Goal: Task Accomplishment & Management: Use online tool/utility

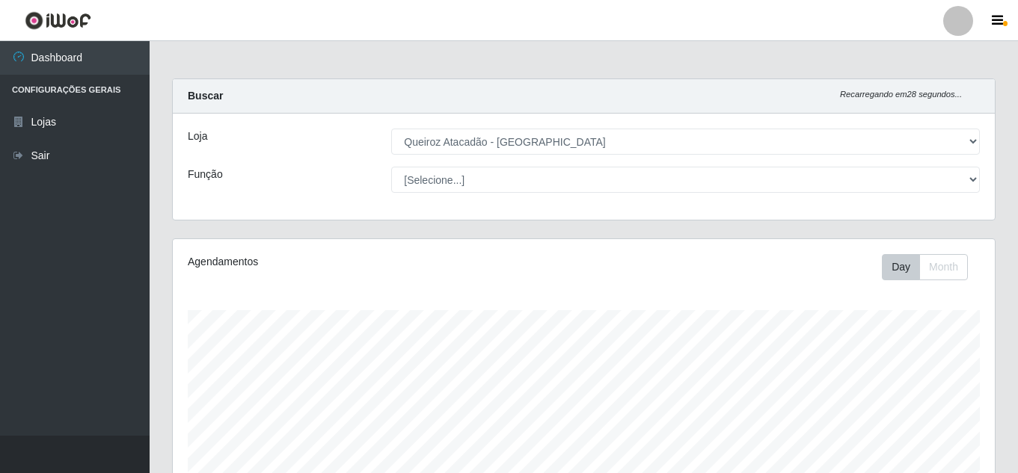
select select "225"
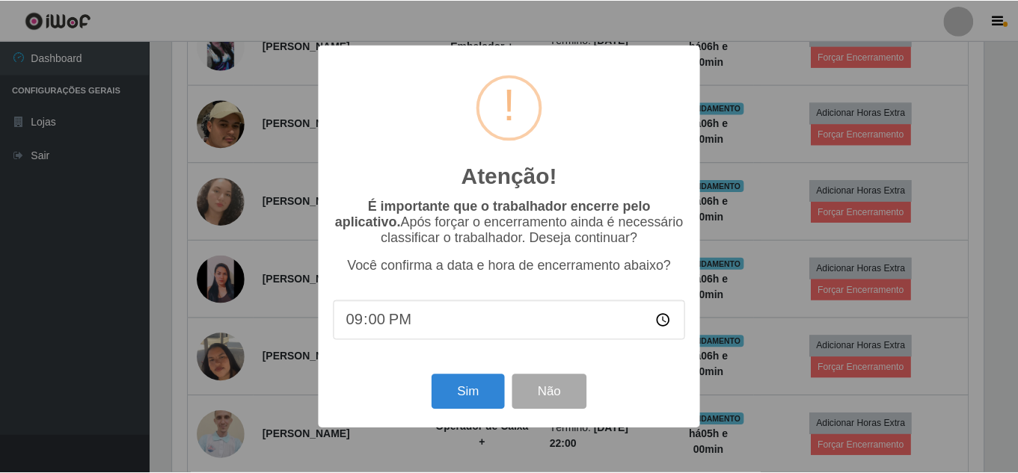
scroll to position [960, 0]
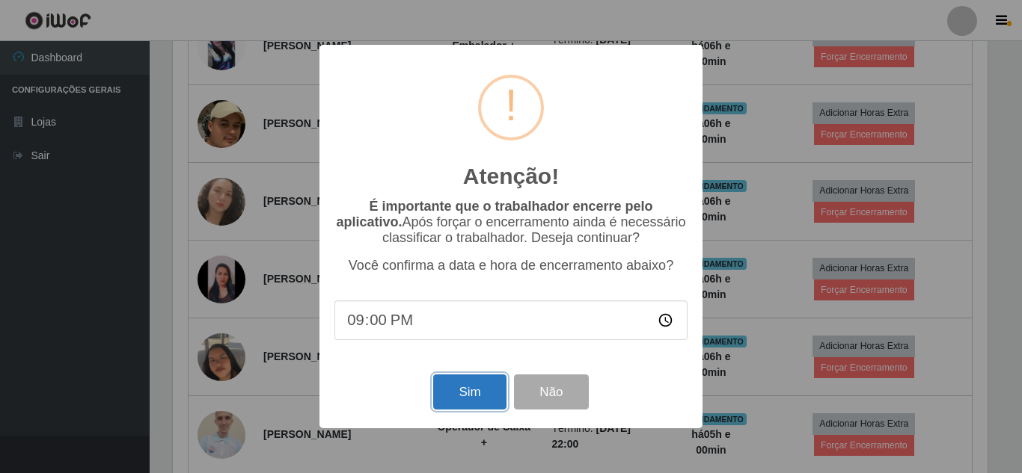
click at [459, 389] on button "Sim" at bounding box center [469, 392] width 73 height 35
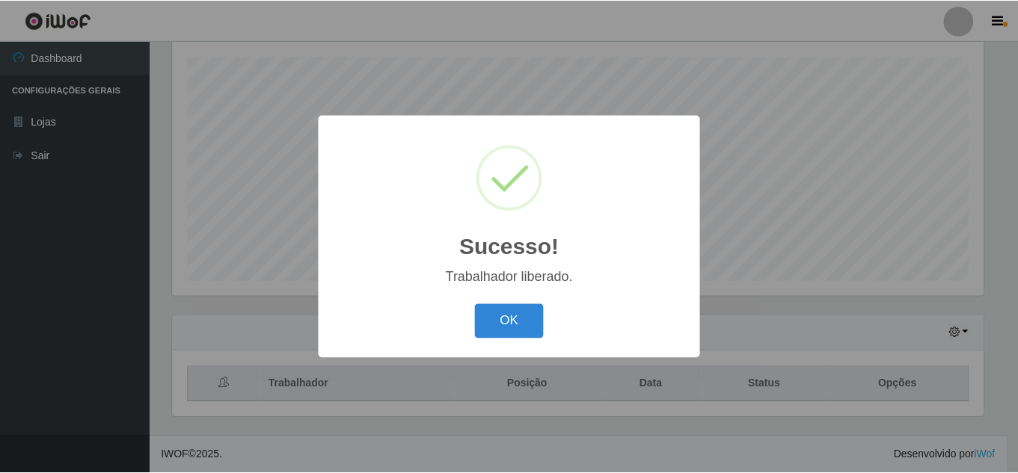
scroll to position [310, 815]
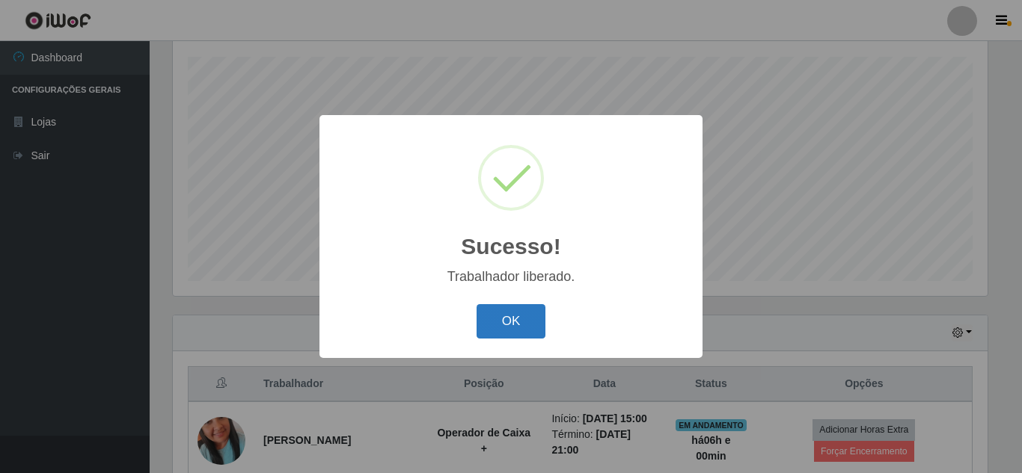
click at [513, 330] on button "OK" at bounding box center [511, 321] width 70 height 35
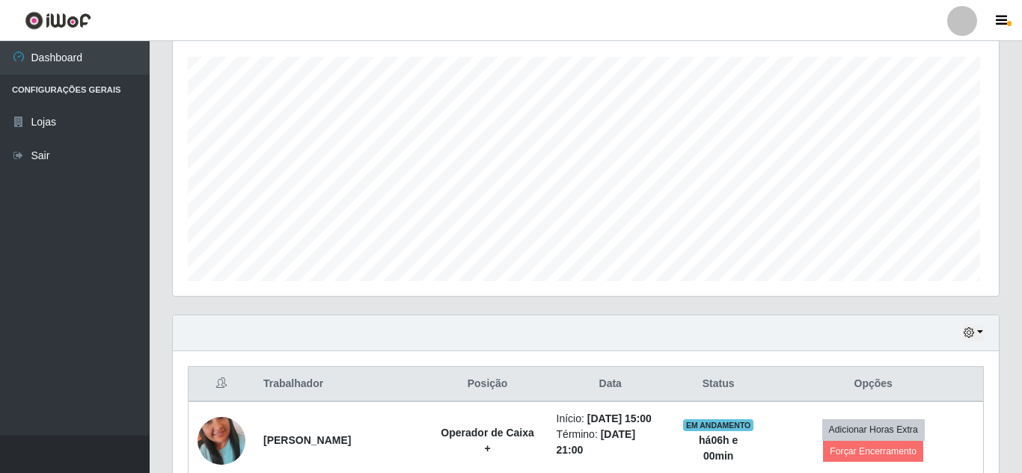
scroll to position [310, 822]
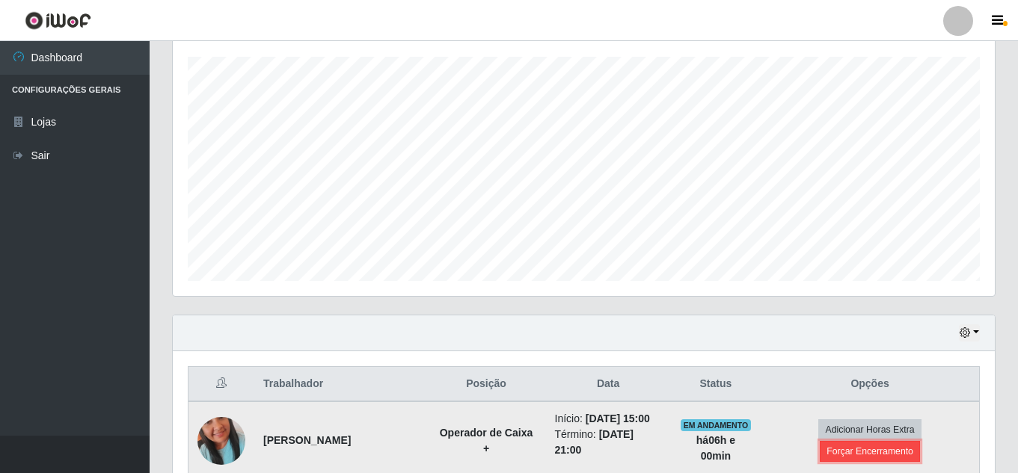
click at [870, 459] on button "Forçar Encerramento" at bounding box center [870, 451] width 100 height 21
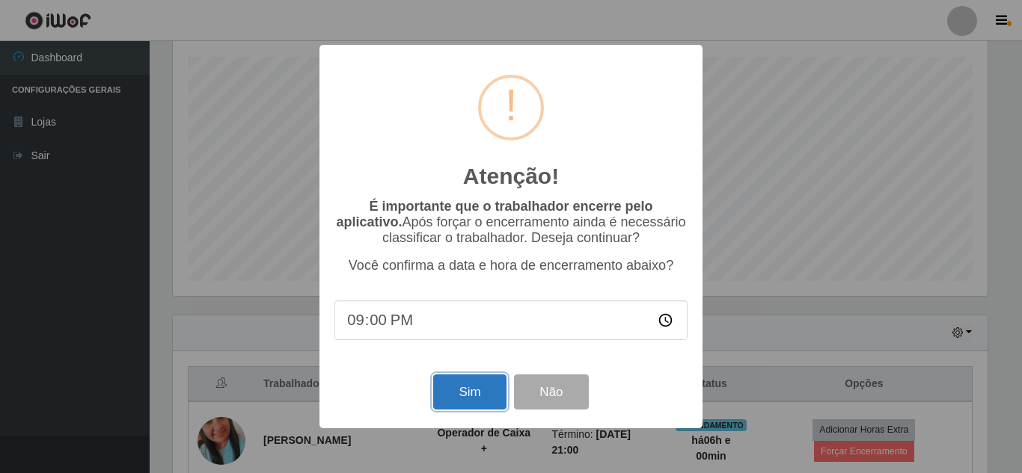
click at [467, 396] on button "Sim" at bounding box center [469, 392] width 73 height 35
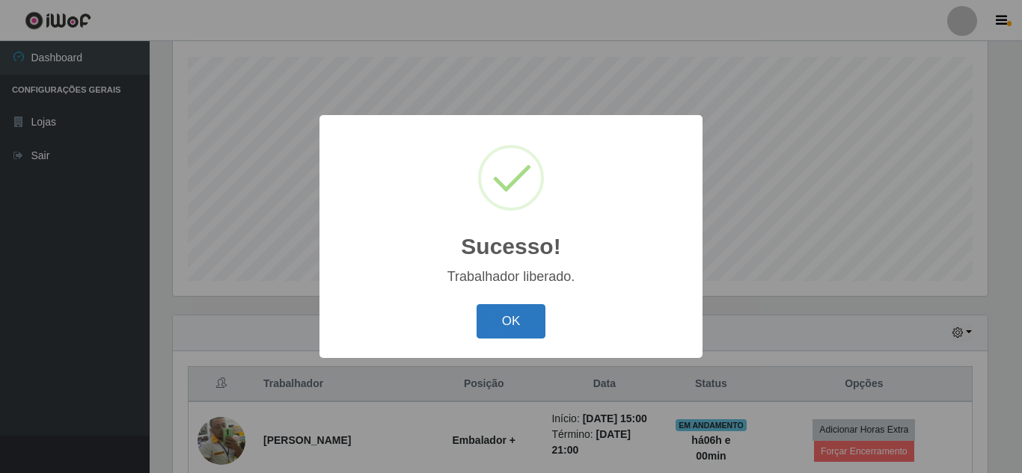
click at [512, 321] on button "OK" at bounding box center [511, 321] width 70 height 35
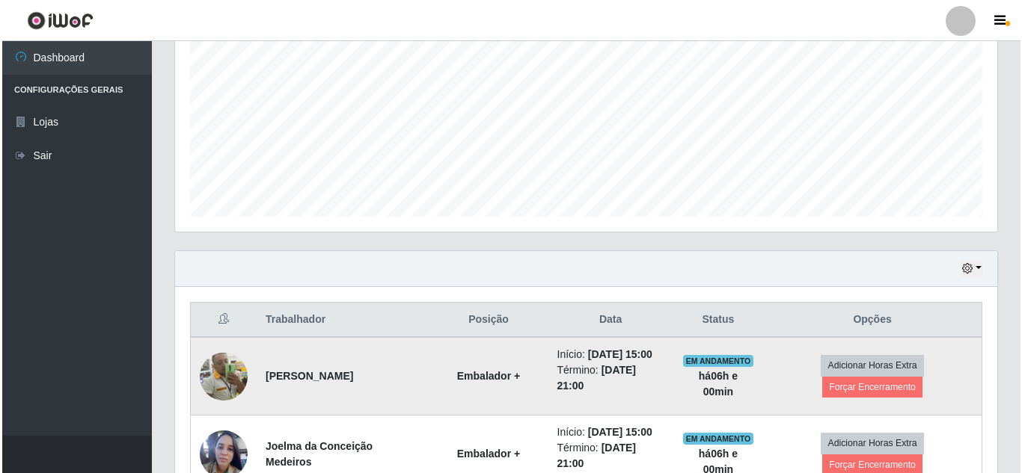
scroll to position [403, 0]
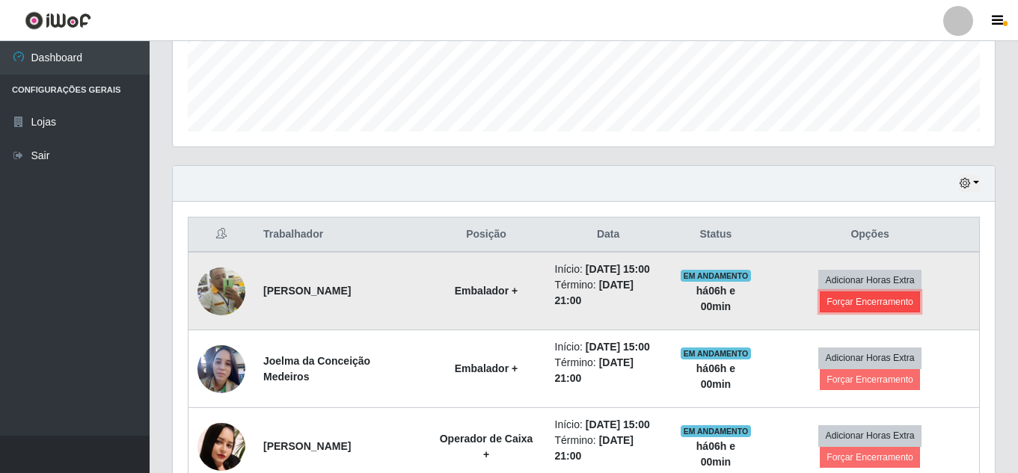
click at [885, 304] on button "Forçar Encerramento" at bounding box center [870, 302] width 100 height 21
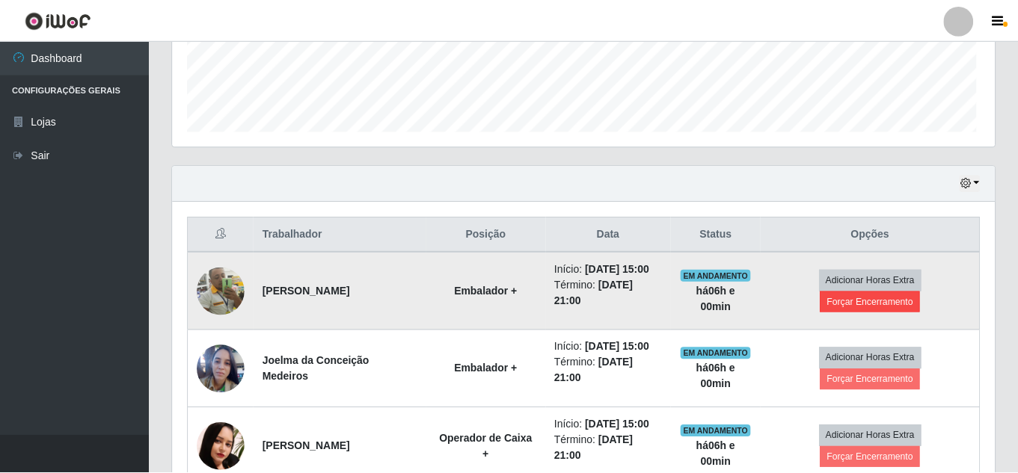
scroll to position [310, 815]
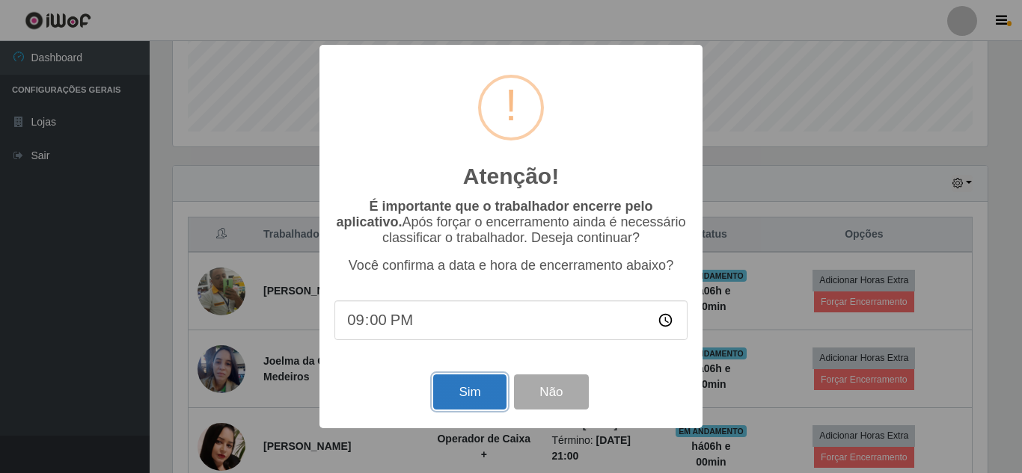
click at [476, 399] on button "Sim" at bounding box center [469, 392] width 73 height 35
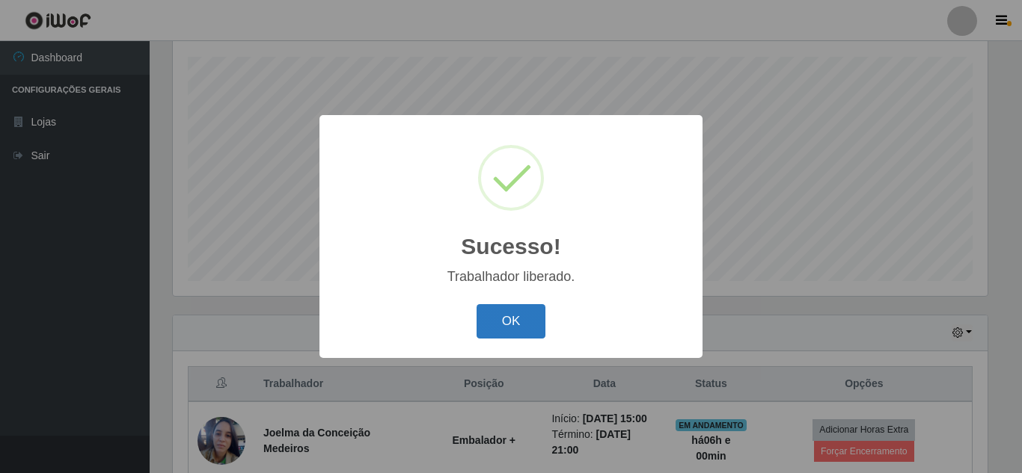
click at [503, 322] on button "OK" at bounding box center [511, 321] width 70 height 35
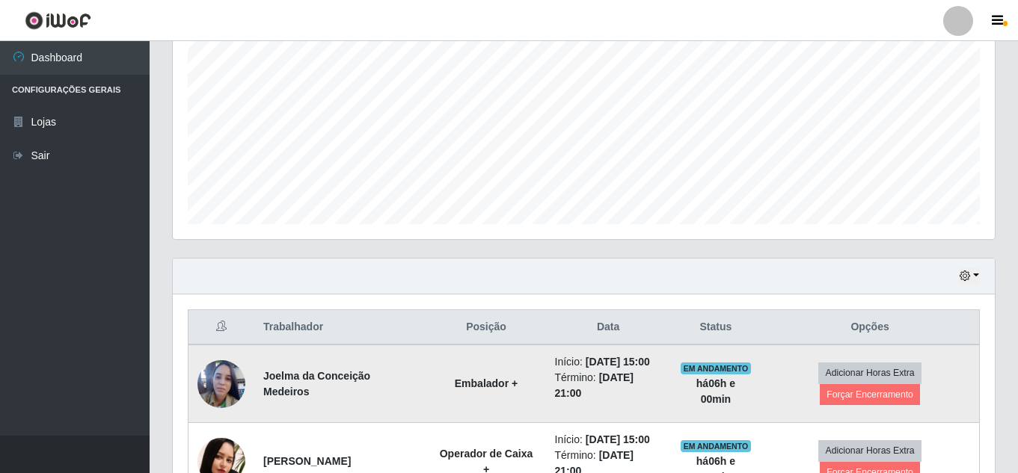
scroll to position [403, 0]
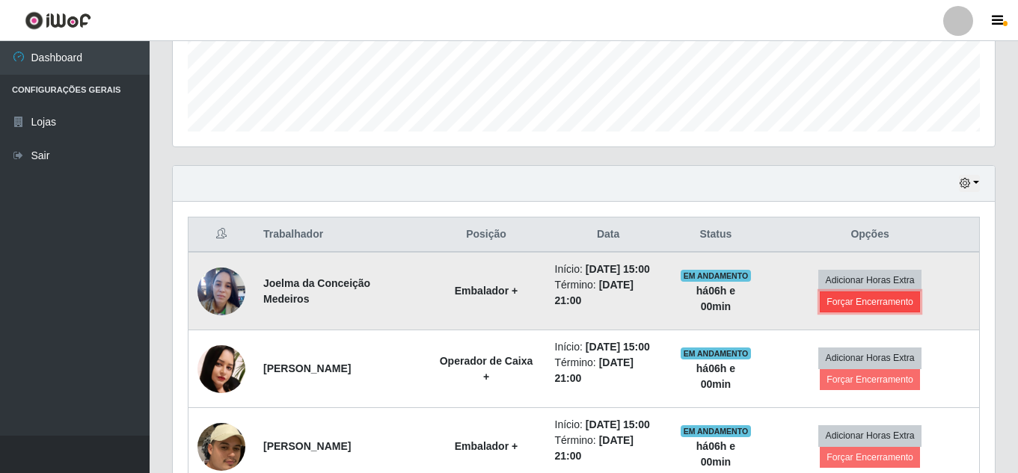
click at [878, 306] on button "Forçar Encerramento" at bounding box center [870, 302] width 100 height 21
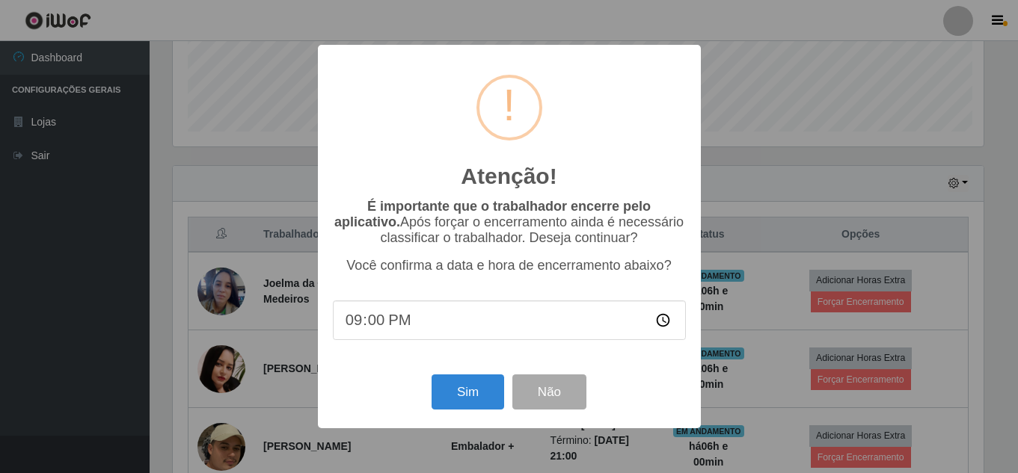
scroll to position [0, 0]
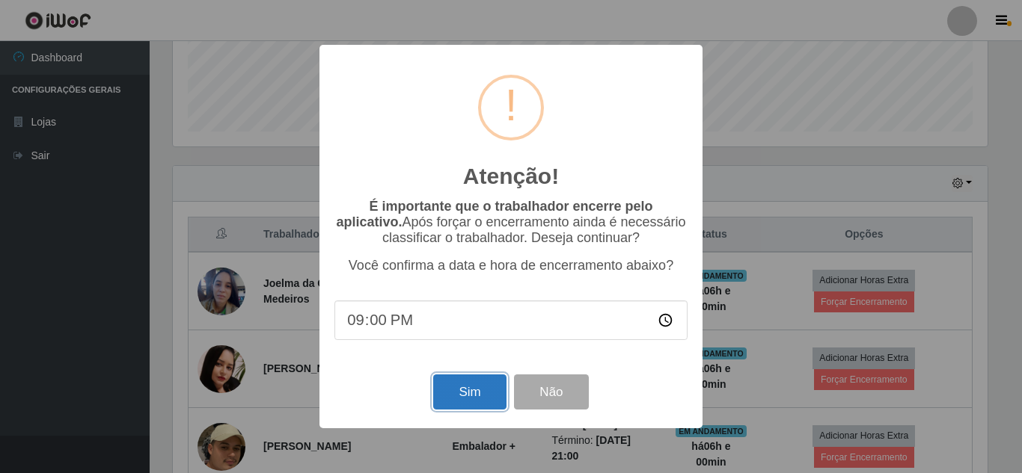
click at [467, 393] on button "Sim" at bounding box center [469, 392] width 73 height 35
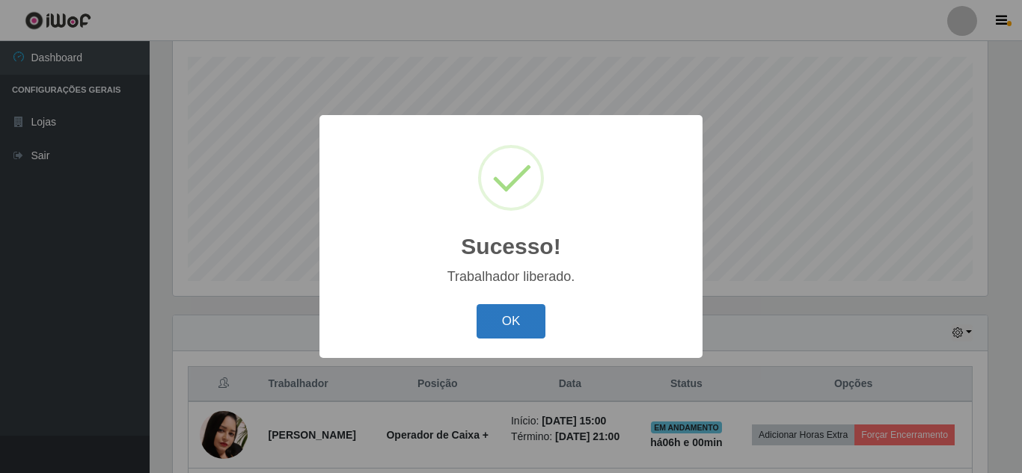
click at [519, 330] on button "OK" at bounding box center [511, 321] width 70 height 35
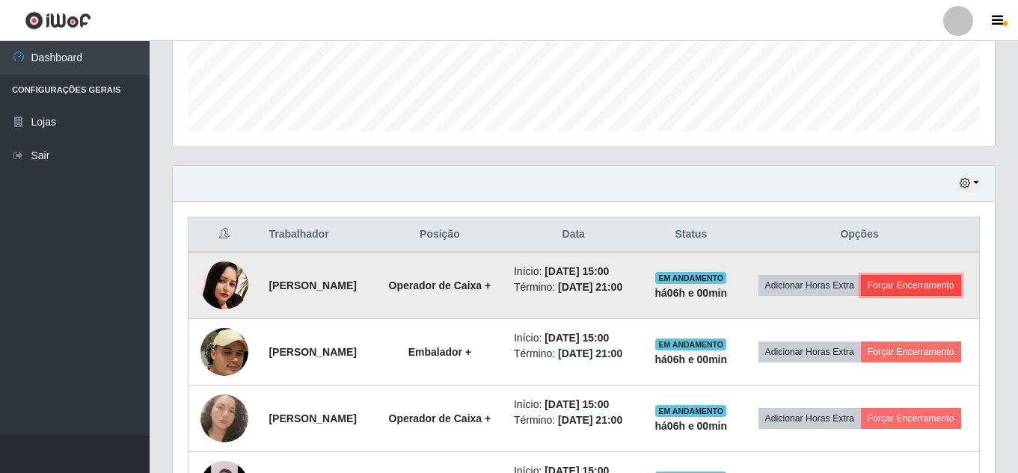
click at [861, 296] on button "Forçar Encerramento" at bounding box center [911, 285] width 100 height 21
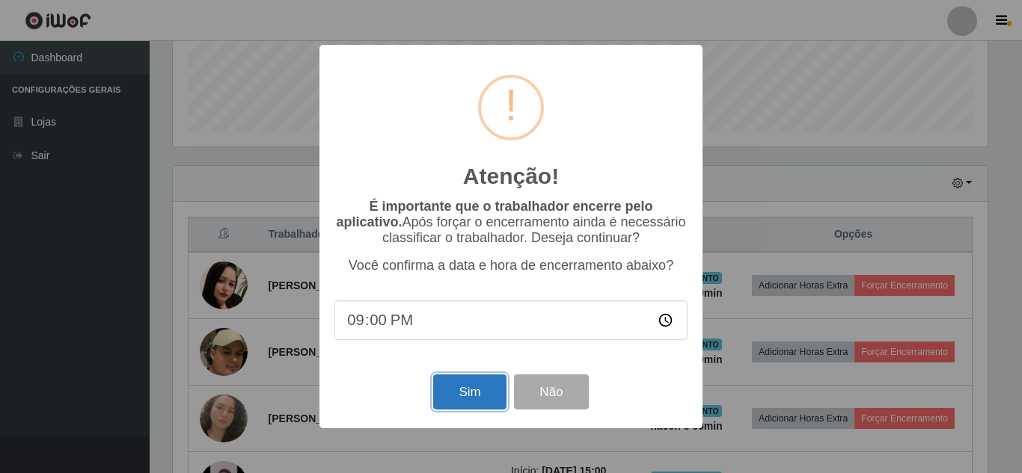
click at [462, 401] on button "Sim" at bounding box center [469, 392] width 73 height 35
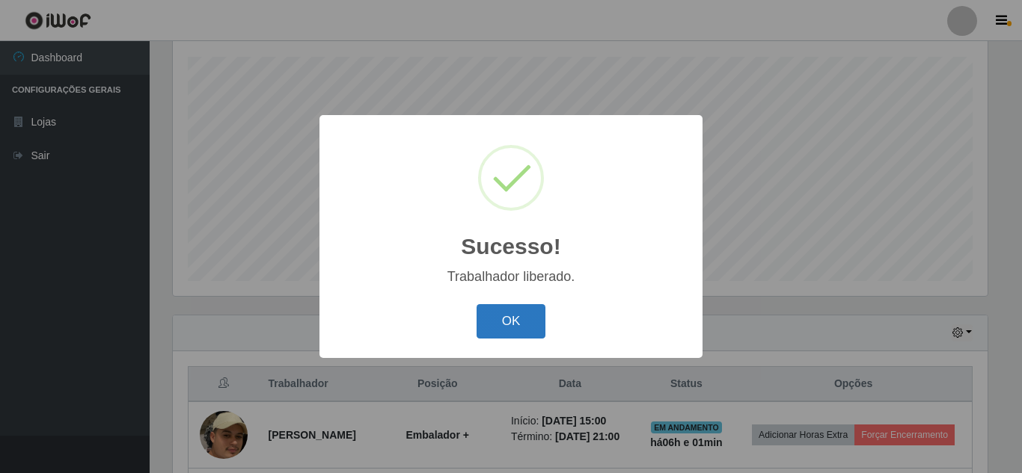
click at [518, 334] on button "OK" at bounding box center [511, 321] width 70 height 35
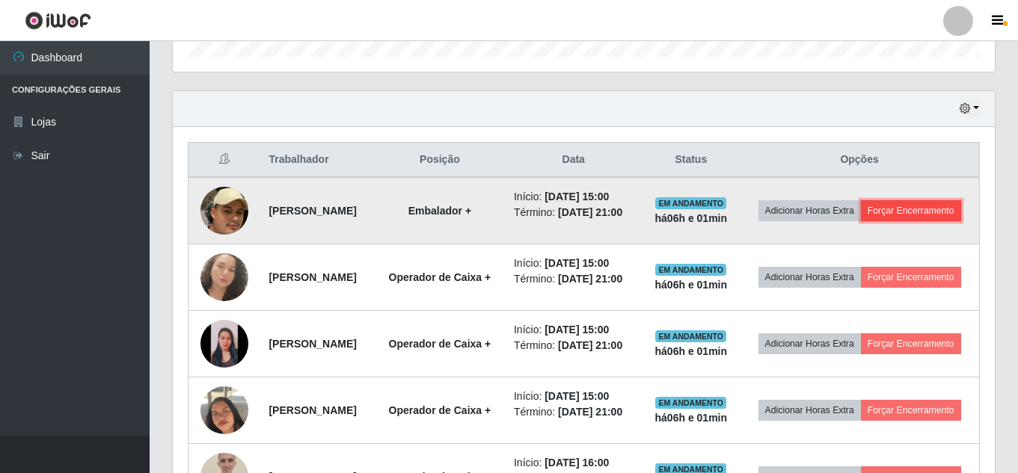
click at [874, 221] on button "Forçar Encerramento" at bounding box center [911, 210] width 100 height 21
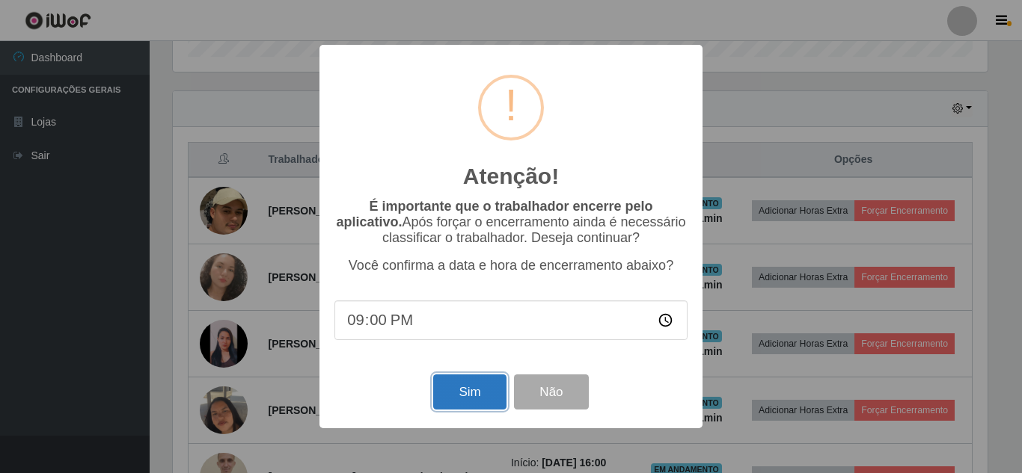
click at [484, 401] on button "Sim" at bounding box center [469, 392] width 73 height 35
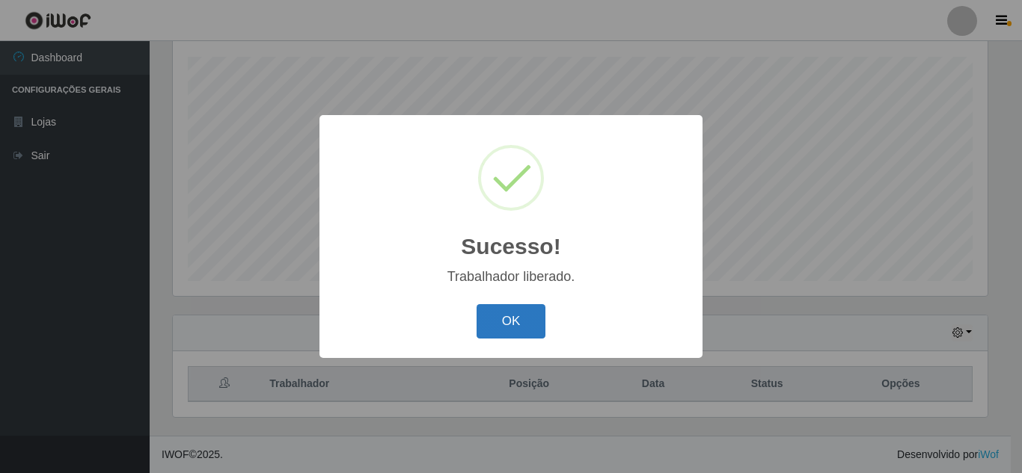
click at [518, 321] on button "OK" at bounding box center [511, 321] width 70 height 35
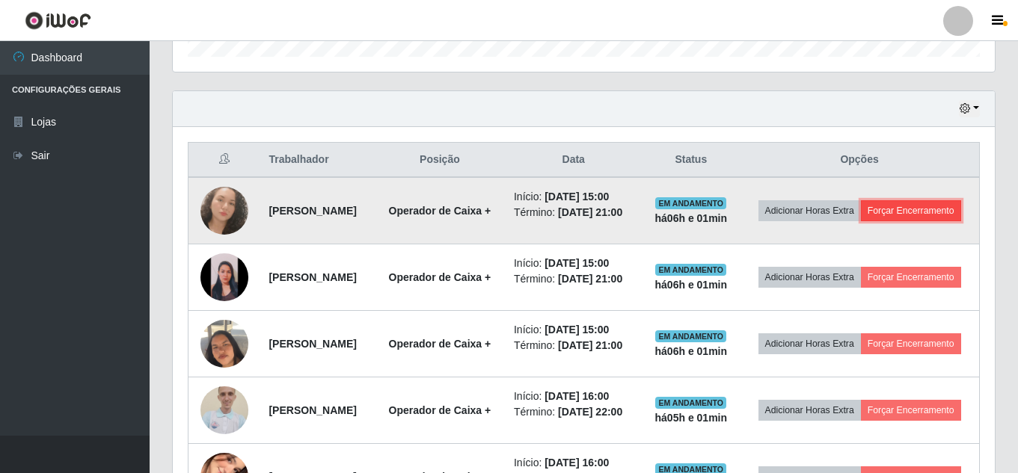
click at [877, 221] on button "Forçar Encerramento" at bounding box center [911, 210] width 100 height 21
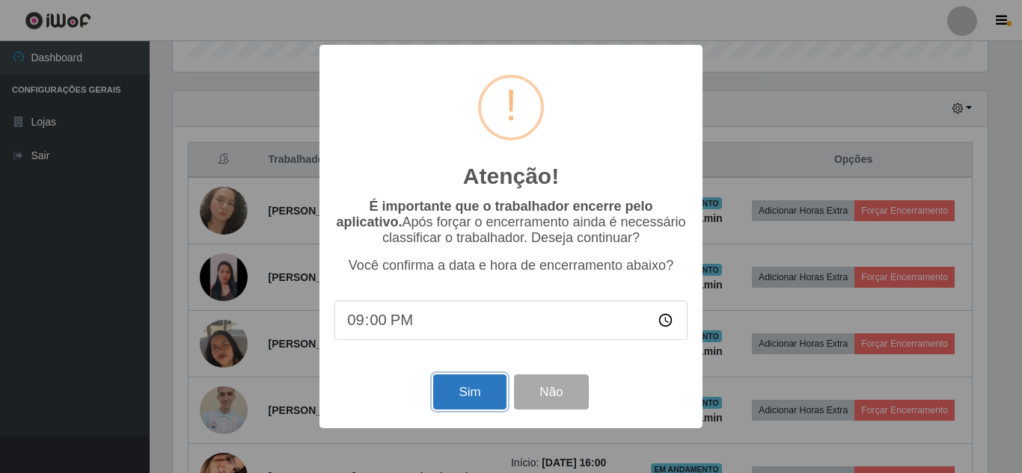
click at [474, 391] on button "Sim" at bounding box center [469, 392] width 73 height 35
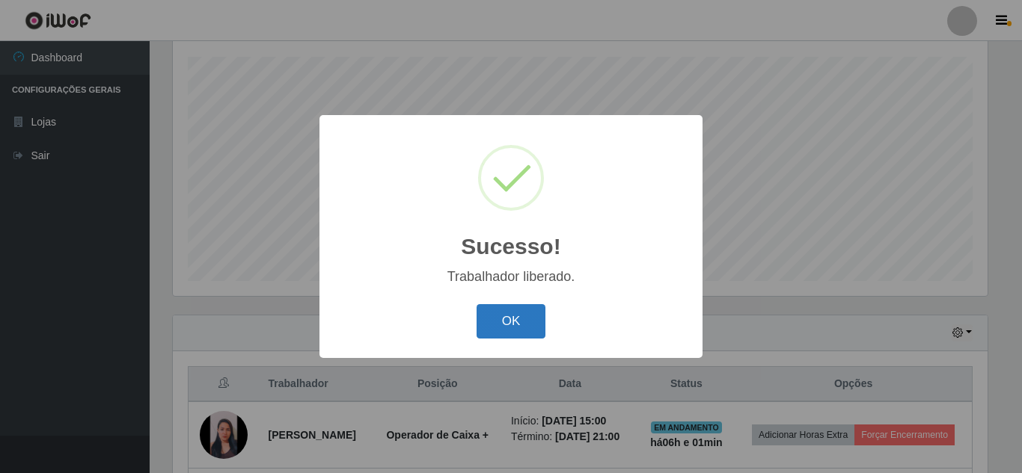
click at [484, 323] on button "OK" at bounding box center [511, 321] width 70 height 35
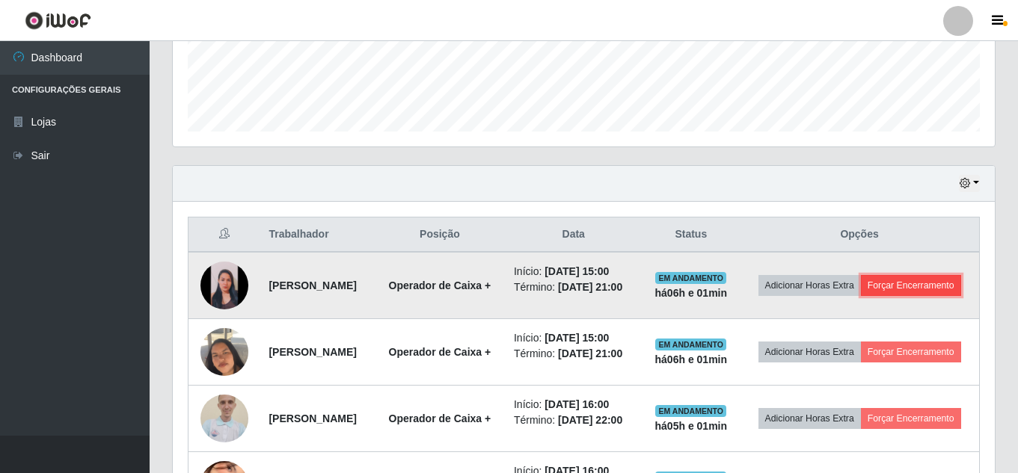
click at [889, 296] on button "Forçar Encerramento" at bounding box center [911, 285] width 100 height 21
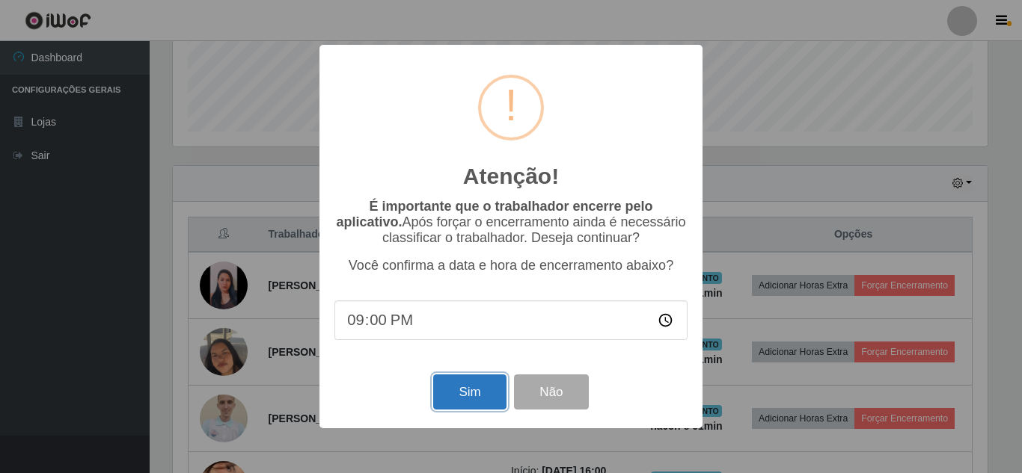
click at [479, 397] on button "Sim" at bounding box center [469, 392] width 73 height 35
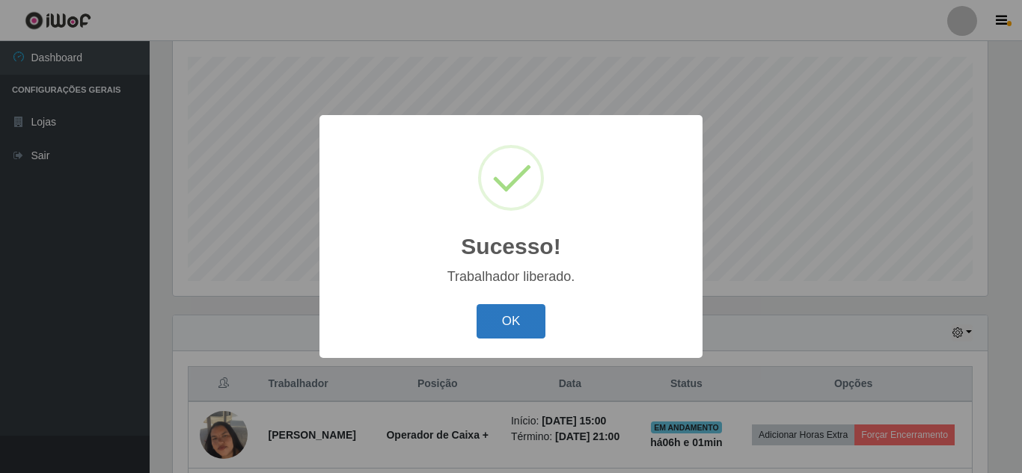
click at [504, 317] on button "OK" at bounding box center [511, 321] width 70 height 35
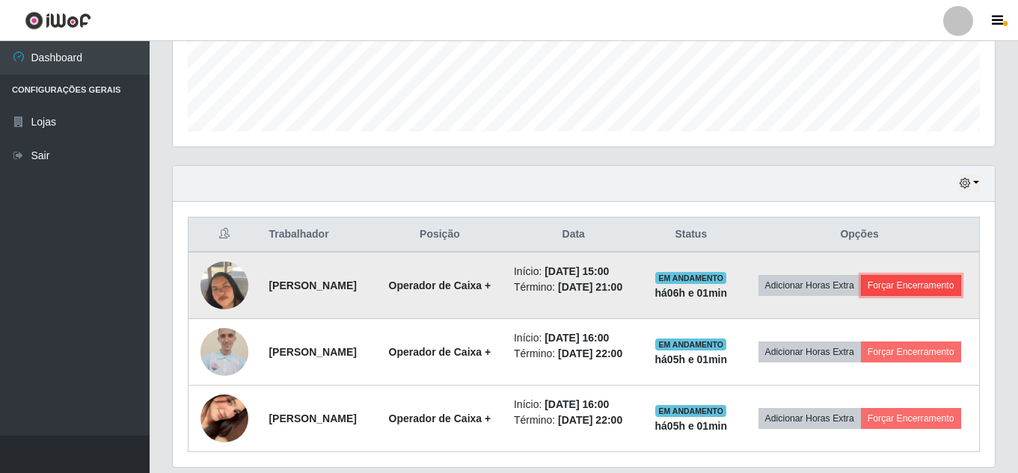
click at [894, 296] on button "Forçar Encerramento" at bounding box center [911, 285] width 100 height 21
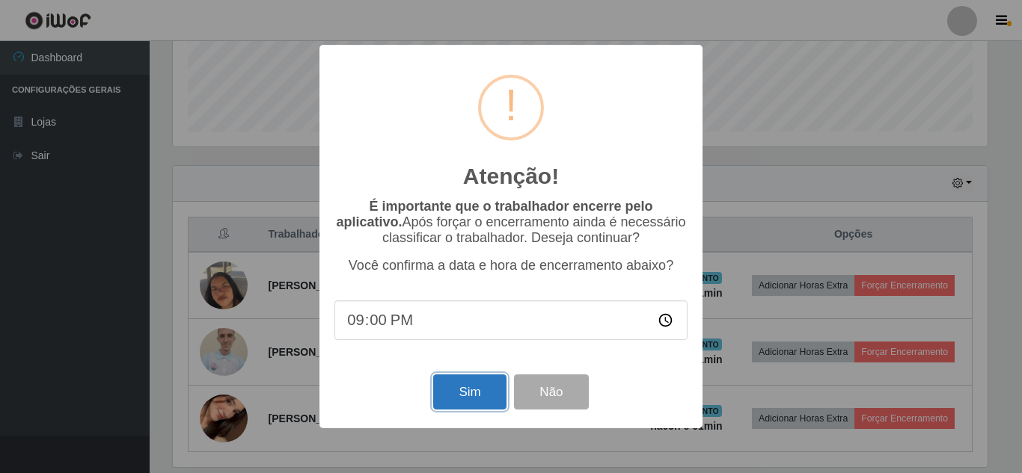
click at [473, 400] on button "Sim" at bounding box center [469, 392] width 73 height 35
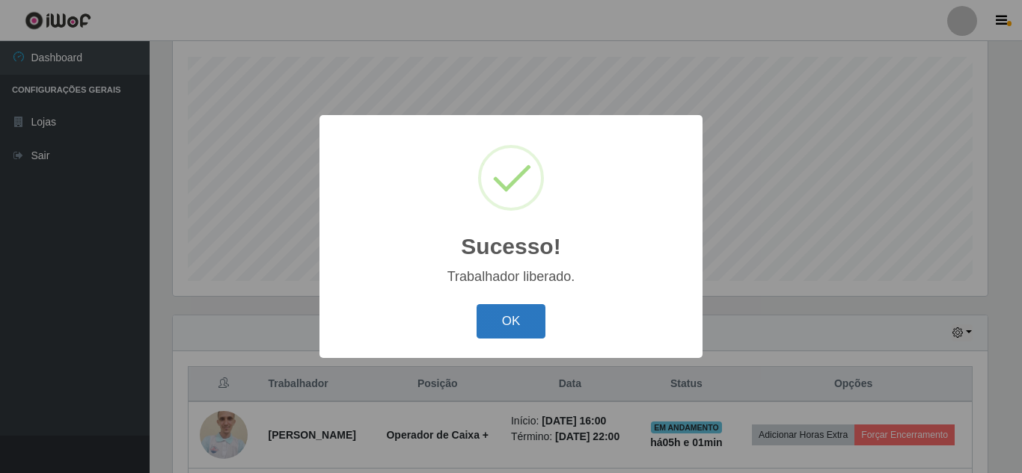
click at [506, 325] on button "OK" at bounding box center [511, 321] width 70 height 35
